Goal: Task Accomplishment & Management: Manage account settings

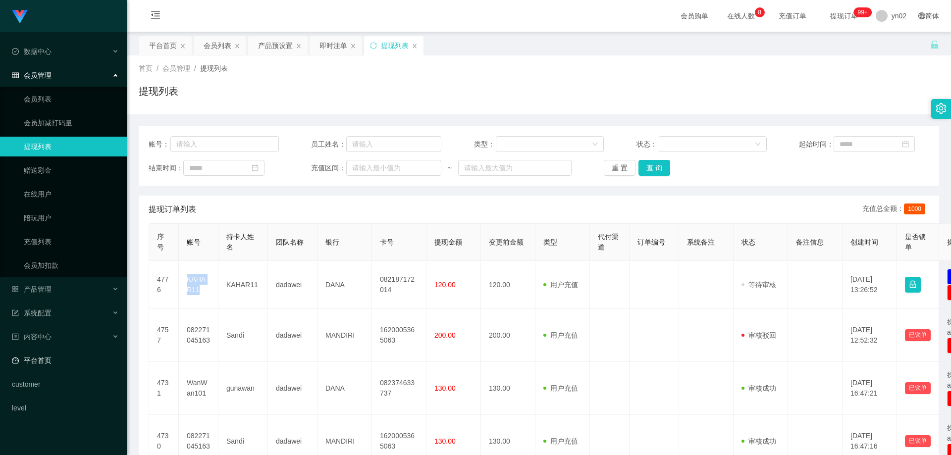
click at [54, 358] on link "平台首页" at bounding box center [65, 361] width 107 height 20
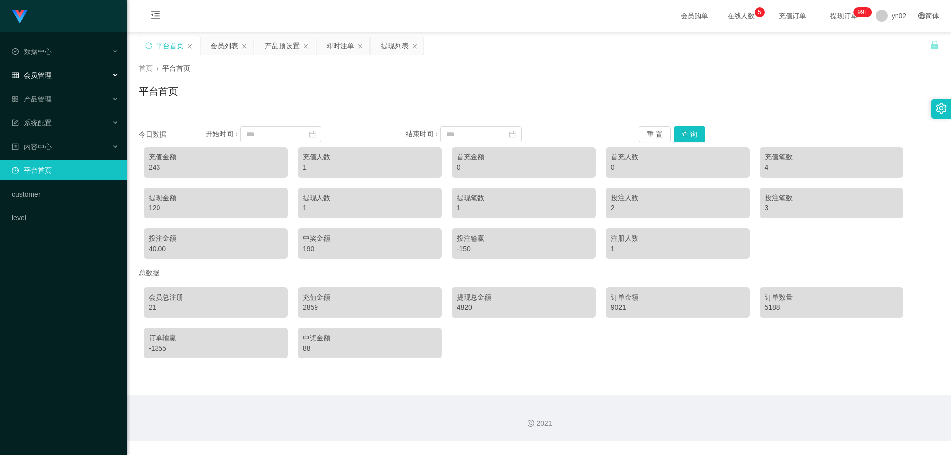
click at [42, 74] on span "会员管理" at bounding box center [32, 75] width 40 height 8
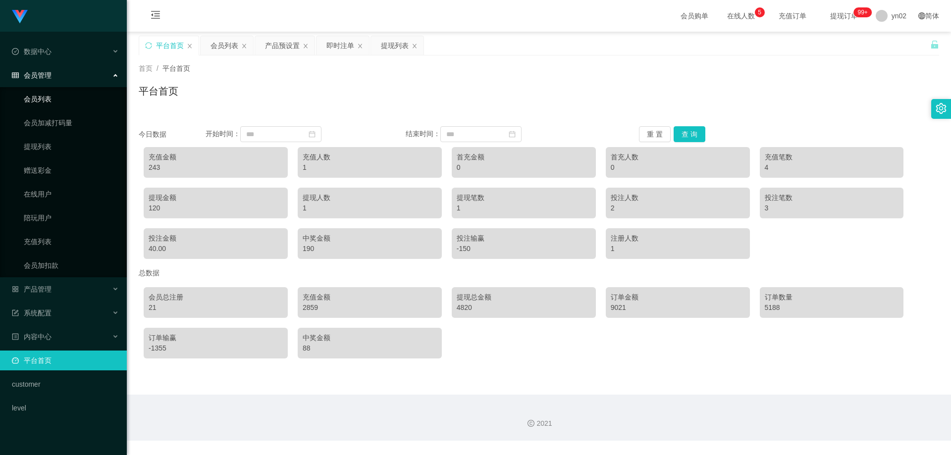
drag, startPoint x: 46, startPoint y: 100, endPoint x: 64, endPoint y: 63, distance: 40.8
click at [46, 100] on link "会员列表" at bounding box center [71, 99] width 95 height 20
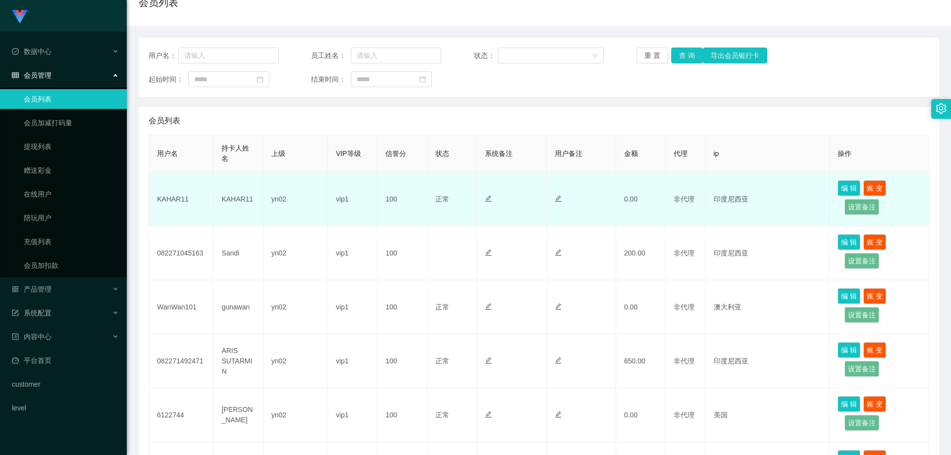
scroll to position [99, 0]
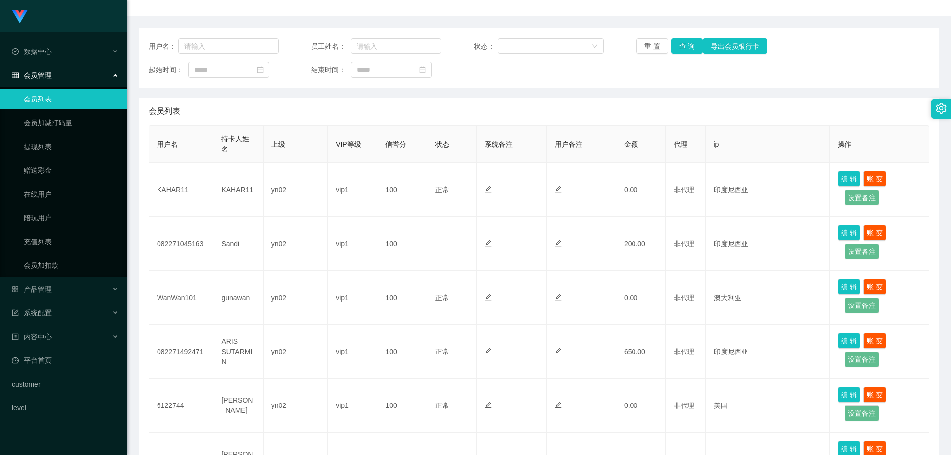
scroll to position [99, 0]
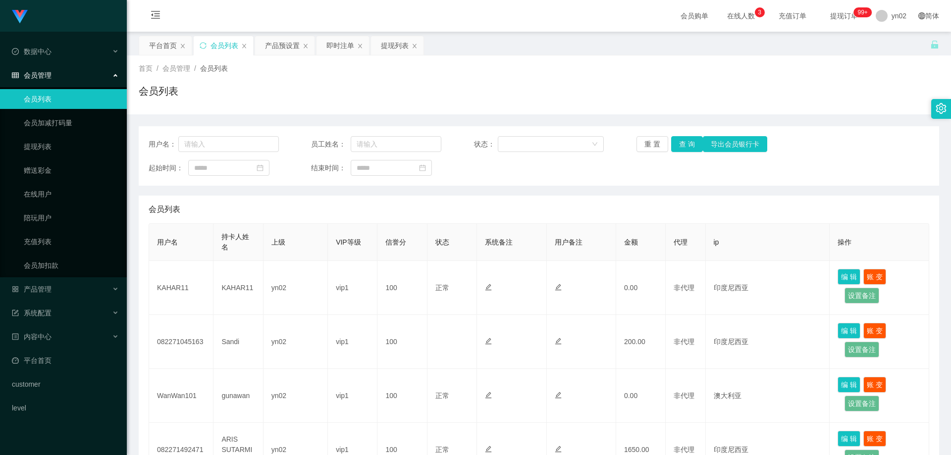
scroll to position [50, 0]
click at [56, 287] on div "产品管理" at bounding box center [63, 289] width 127 height 20
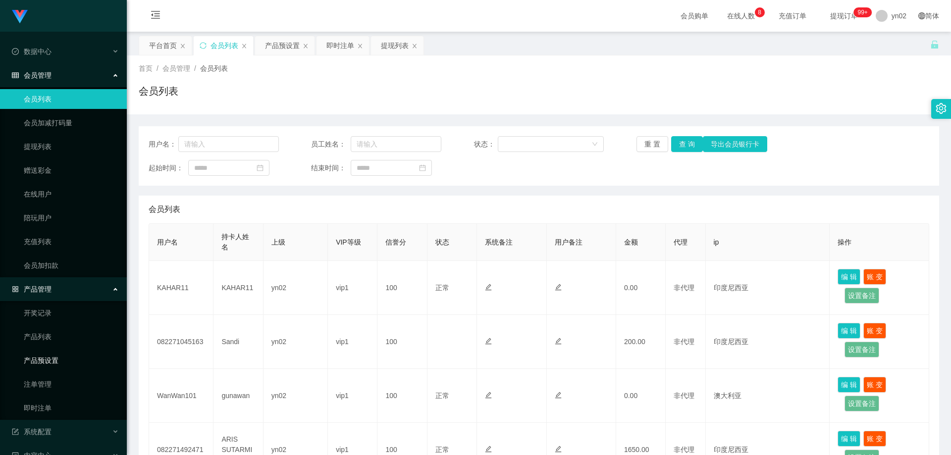
click at [56, 366] on link "产品预设置" at bounding box center [71, 361] width 95 height 20
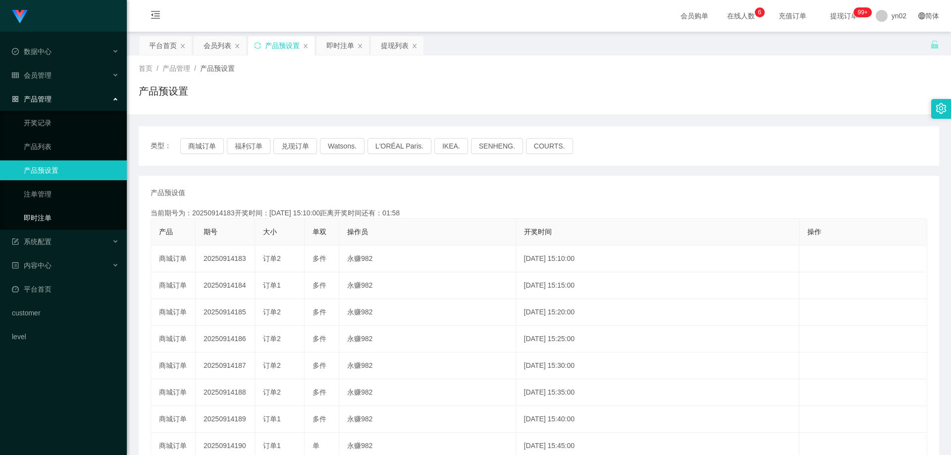
click at [70, 223] on link "即时注单" at bounding box center [71, 218] width 95 height 20
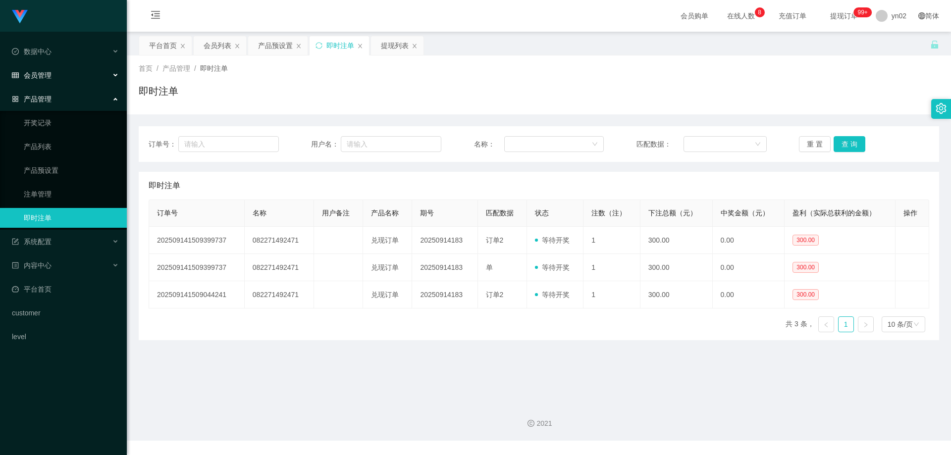
click at [45, 74] on span "会员管理" at bounding box center [32, 75] width 40 height 8
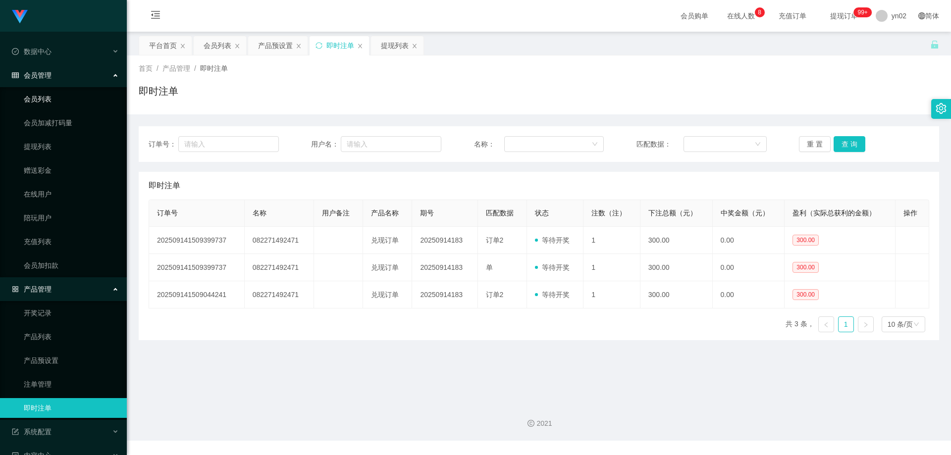
click at [52, 97] on link "会员列表" at bounding box center [71, 99] width 95 height 20
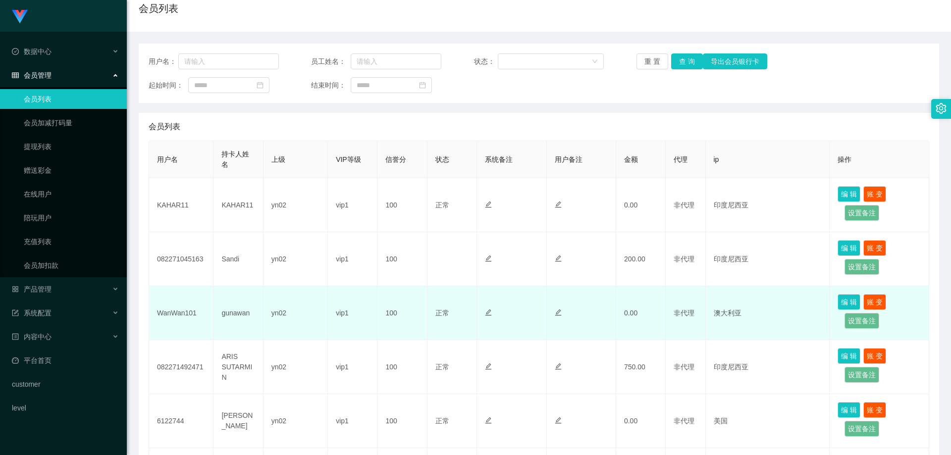
scroll to position [99, 0]
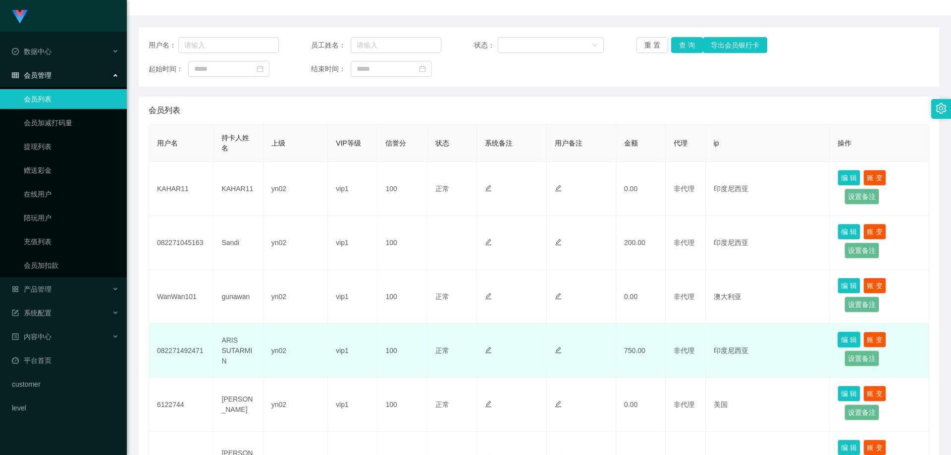
click at [842, 337] on button "编 辑" at bounding box center [849, 340] width 23 height 16
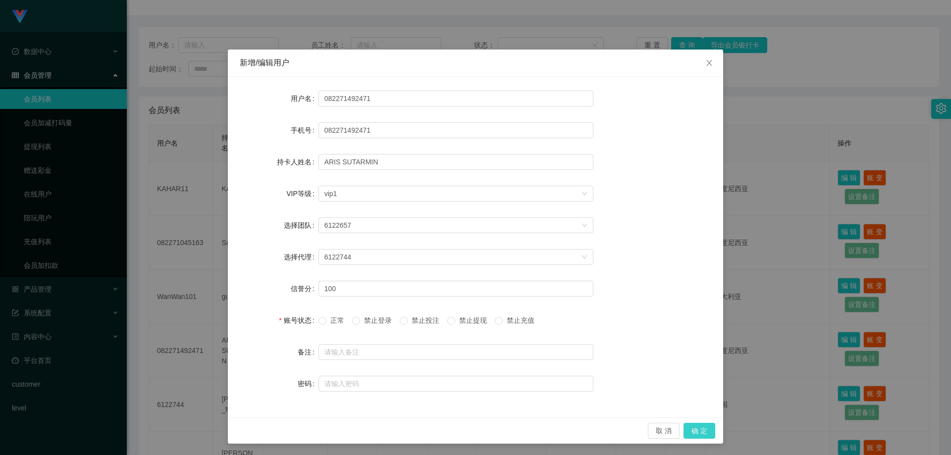
click at [695, 433] on button "确 定" at bounding box center [699, 431] width 32 height 16
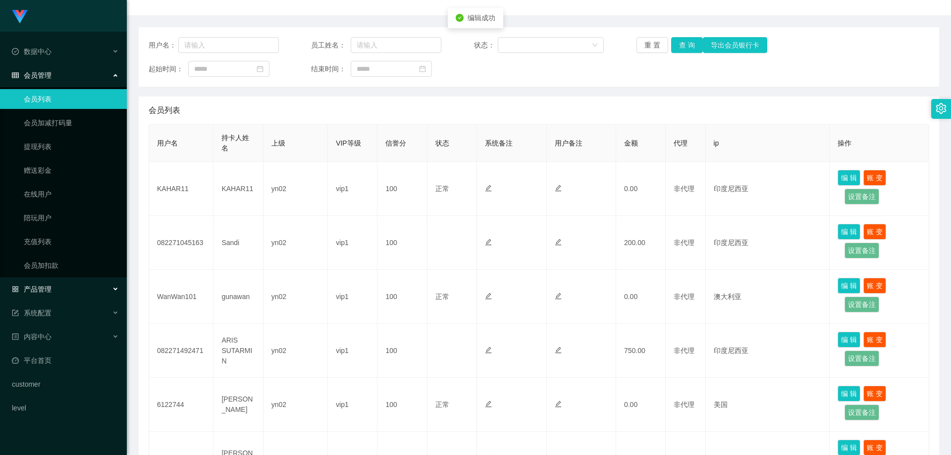
click at [49, 288] on span "产品管理" at bounding box center [32, 289] width 40 height 8
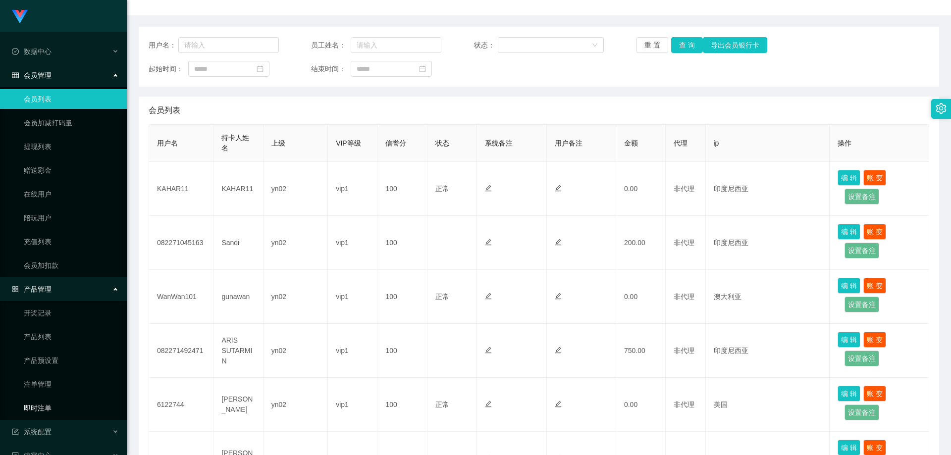
click at [46, 404] on link "即时注单" at bounding box center [71, 408] width 95 height 20
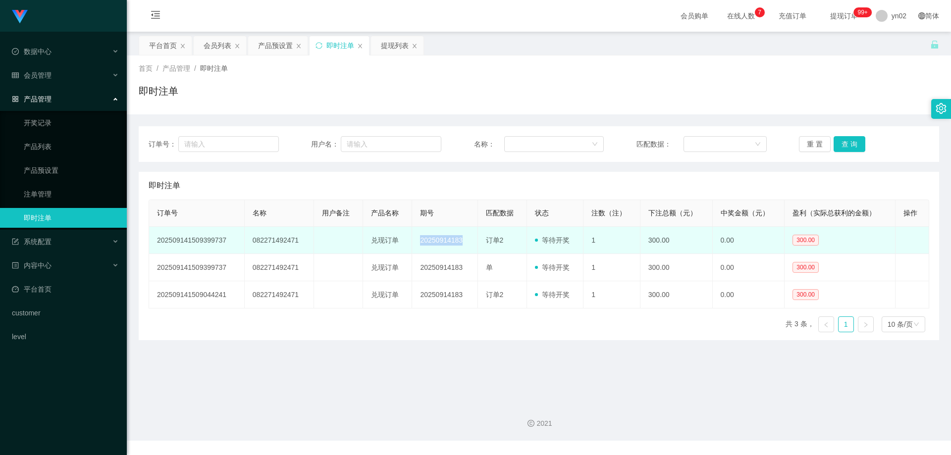
drag, startPoint x: 412, startPoint y: 243, endPoint x: 273, endPoint y: 328, distance: 162.1
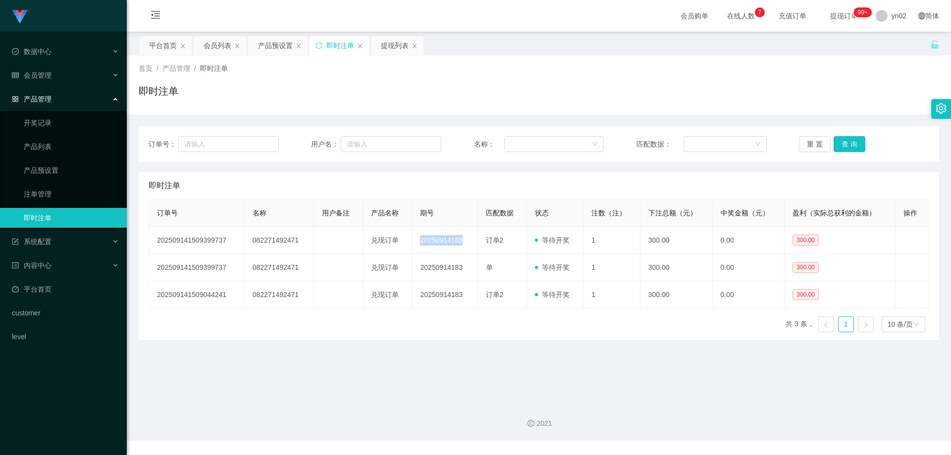
click at [461, 246] on td "20250914183" at bounding box center [444, 240] width 65 height 27
copy td "20250914183"
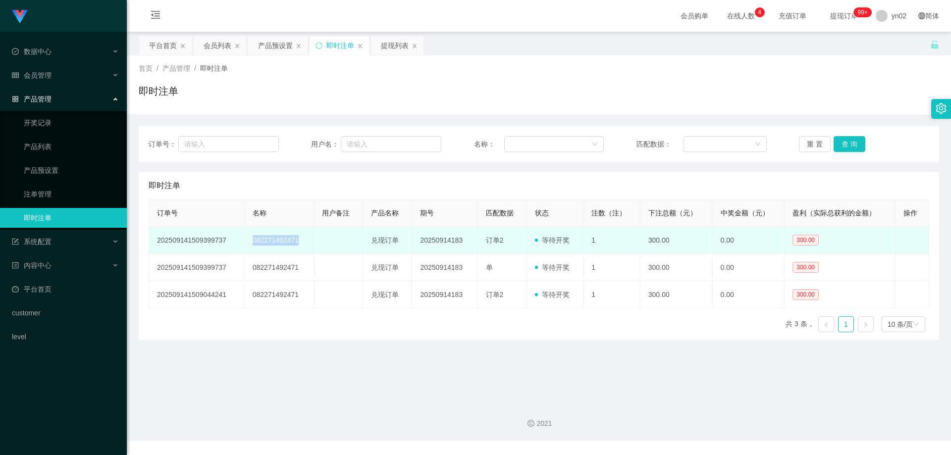
drag, startPoint x: 304, startPoint y: 242, endPoint x: 249, endPoint y: 242, distance: 54.5
click at [249, 242] on td "082271492471" at bounding box center [280, 240] width 70 height 27
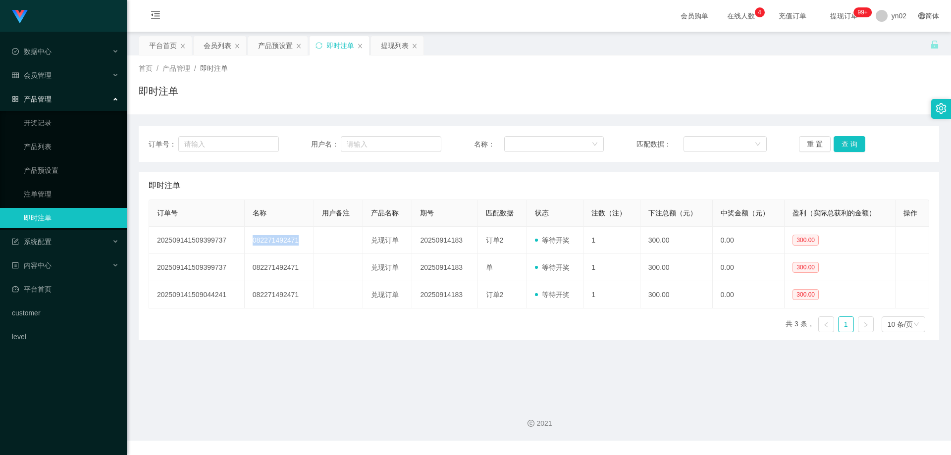
copy td "082271492471"
drag, startPoint x: 66, startPoint y: 193, endPoint x: 80, endPoint y: 124, distance: 70.2
click at [66, 193] on link "注单管理" at bounding box center [71, 194] width 95 height 20
